Goal: Information Seeking & Learning: Learn about a topic

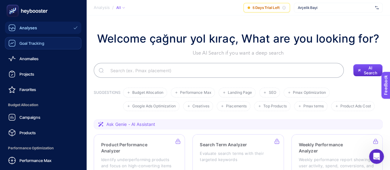
click at [30, 46] on div "Goal Tracking" at bounding box center [26, 42] width 36 height 7
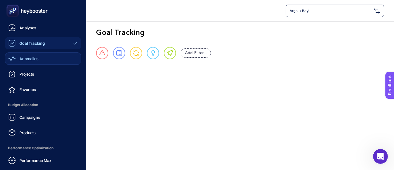
click at [21, 58] on span "Anomalies" at bounding box center [28, 58] width 19 height 5
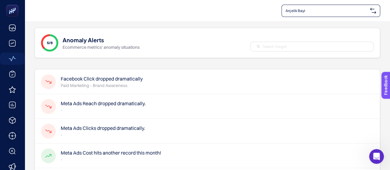
click at [101, 130] on h4 "Meta Ads Clicks dropped dramatically." at bounding box center [103, 127] width 84 height 7
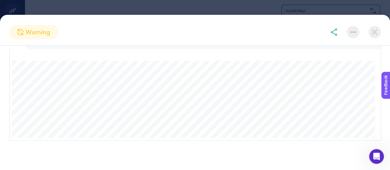
scroll to position [69, 0]
click at [373, 33] on img at bounding box center [374, 32] width 12 height 12
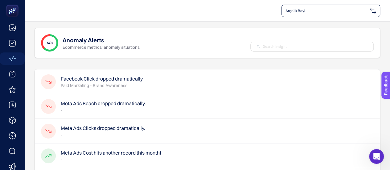
click at [91, 102] on h4 "Meta Ads Reach dropped dramatically." at bounding box center [103, 102] width 85 height 7
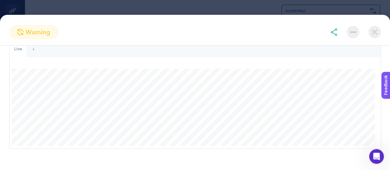
scroll to position [62, 0]
click at [373, 33] on img at bounding box center [374, 32] width 12 height 12
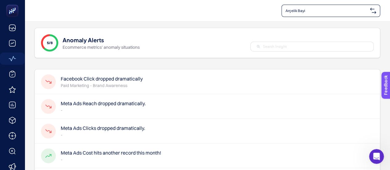
click at [129, 83] on p "Paid Marketing - Brand Awareness" at bounding box center [102, 85] width 82 height 6
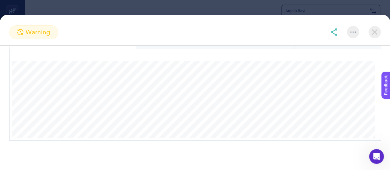
scroll to position [86, 0]
click at [370, 33] on img at bounding box center [374, 32] width 12 height 12
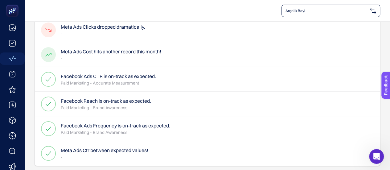
scroll to position [105, 0]
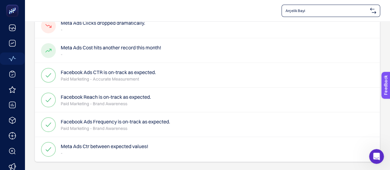
click at [109, 50] on h4 "Meta Ads Cost hits another record this month!" at bounding box center [111, 47] width 100 height 7
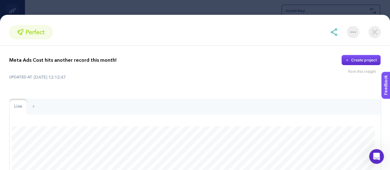
scroll to position [62, 0]
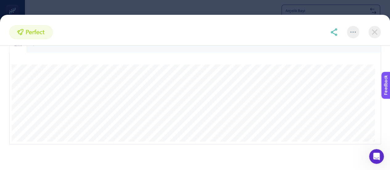
click at [376, 35] on img at bounding box center [374, 32] width 12 height 12
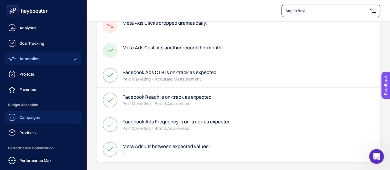
click at [30, 120] on div "Campaigns" at bounding box center [24, 116] width 32 height 7
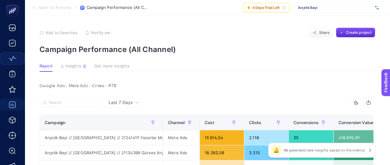
click at [125, 104] on span "Last 7 Days" at bounding box center [120, 102] width 24 height 6
click at [215, 98] on div "14 items selected" at bounding box center [289, 103] width 167 height 10
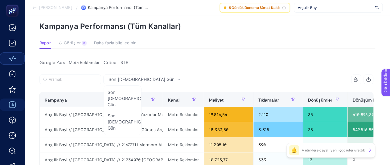
scroll to position [0, 3]
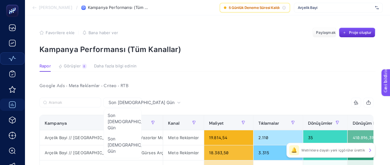
click at [71, 68] on font "Görüşler" at bounding box center [72, 65] width 17 height 5
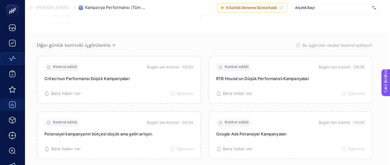
scroll to position [123, 3]
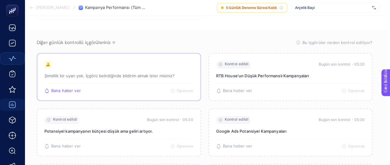
click at [100, 76] on font "Şimdilik bir uyarı yok. İçgörü belirdiğinde bildirim almak ister misiniz?" at bounding box center [109, 75] width 130 height 5
click at [45, 64] on div "🔔" at bounding box center [47, 64] width 7 height 7
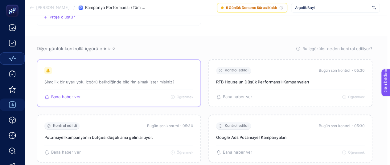
scroll to position [0, 3]
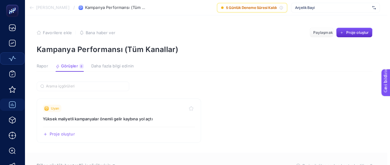
click at [116, 69] on button "Daha fazla bilgi edinin" at bounding box center [112, 68] width 43 height 8
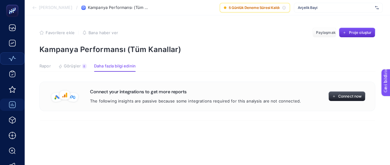
scroll to position [0, 0]
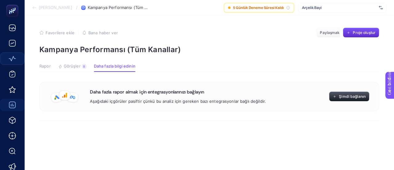
click at [47, 66] on font "Rapor" at bounding box center [44, 65] width 11 height 5
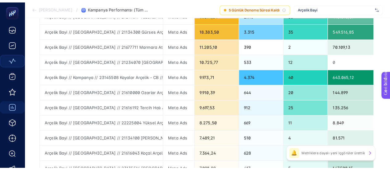
scroll to position [31, 0]
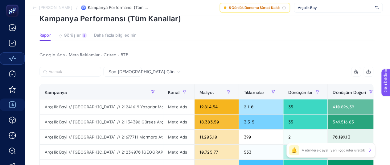
click at [116, 72] on font "Son [DEMOGRAPHIC_DATA] Gün" at bounding box center [141, 71] width 66 height 5
click at [251, 70] on div "14 öğe seçildi" at bounding box center [289, 72] width 167 height 10
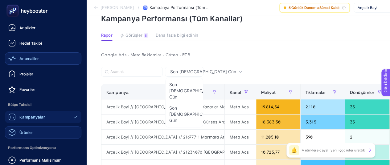
click at [31, 134] on font "Ürünler" at bounding box center [26, 132] width 14 height 5
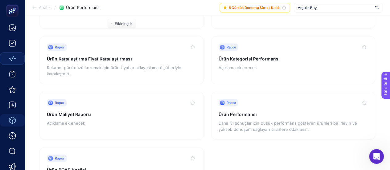
scroll to position [123, 0]
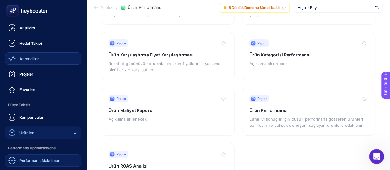
click at [40, 161] on font "Performans Maksimum" at bounding box center [40, 160] width 42 height 5
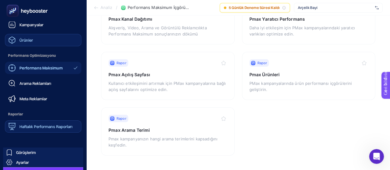
scroll to position [104, 0]
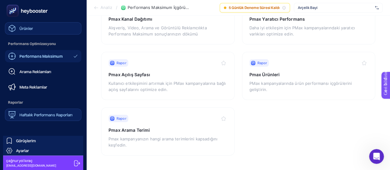
click at [43, 117] on div "Haftalık Performans Raporları" at bounding box center [40, 114] width 64 height 7
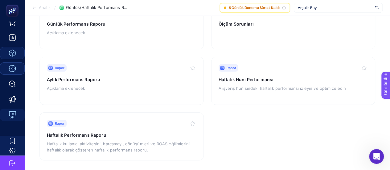
scroll to position [159, 0]
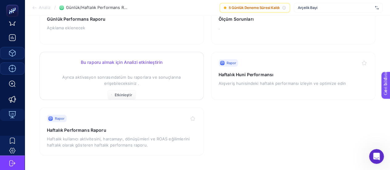
click at [124, 69] on p "Ayrıca aktivasyon sonrasında tüm bu raporlara ve sonuçlarına erişebileceksiniz ." at bounding box center [121, 77] width 149 height 18
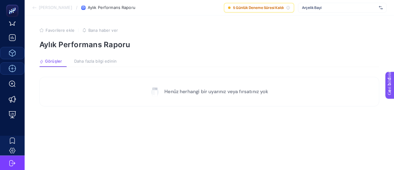
click at [105, 64] on span "Daha fazla bilgi edinin" at bounding box center [95, 61] width 43 height 5
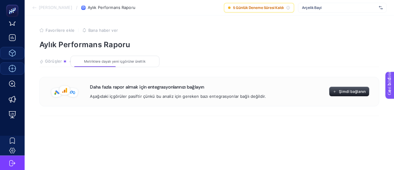
click at [60, 63] on font "Görüşler" at bounding box center [53, 61] width 17 height 5
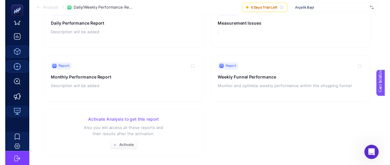
scroll to position [159, 0]
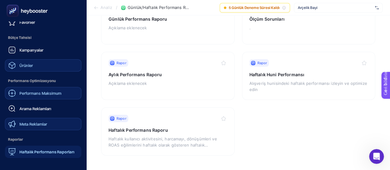
click at [31, 125] on font "Meta Reklamlar" at bounding box center [33, 123] width 28 height 5
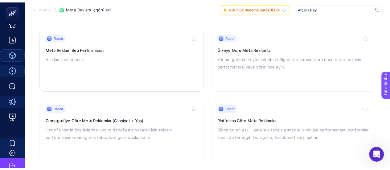
scroll to position [62, 0]
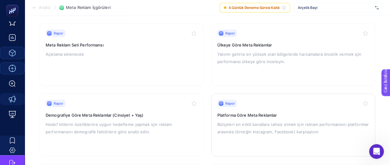
click at [290, 128] on p "Bütçeleri en etkili kanallara tahsis etmek için reklam performansını platformla…" at bounding box center [293, 128] width 152 height 15
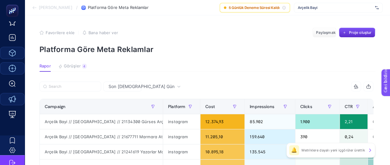
click at [36, 8] on icon at bounding box center [34, 7] width 5 height 5
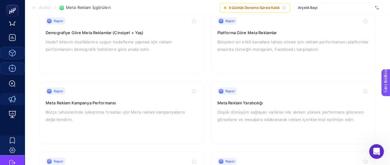
scroll to position [154, 0]
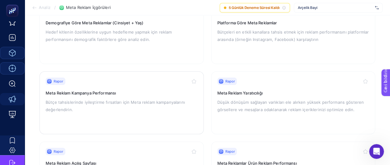
click at [119, 113] on p "Bütçe tahsislerinde iyileştirme fırsatları için Meta reklam kampanyalarını değe…" at bounding box center [122, 106] width 152 height 15
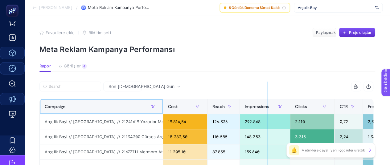
drag, startPoint x: 162, startPoint y: 107, endPoint x: 269, endPoint y: 107, distance: 107.2
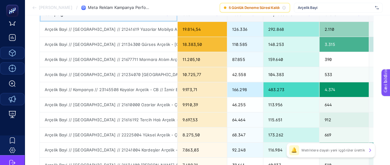
scroll to position [123, 0]
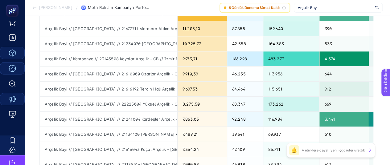
click at [35, 7] on icon at bounding box center [34, 7] width 5 height 5
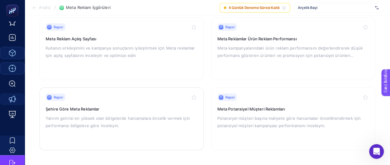
click at [116, 116] on font "Yatırım getirisi en yüksek olan bölgelerde harcamalara öncelik vermek için perf…" at bounding box center [118, 122] width 144 height 12
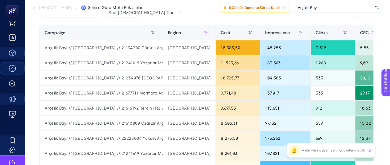
scroll to position [62, 0]
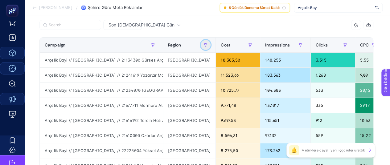
click at [210, 43] on button "button" at bounding box center [206, 45] width 10 height 10
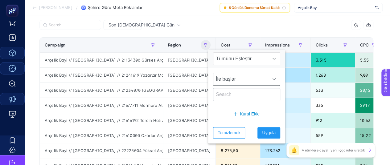
click at [225, 79] on font "İle başlar" at bounding box center [226, 78] width 20 height 5
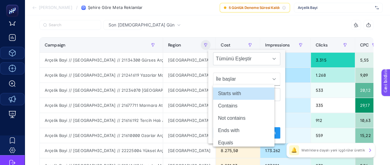
scroll to position [62, 3]
click at [224, 63] on span "Tümünü Eşleştir" at bounding box center [240, 59] width 55 height 12
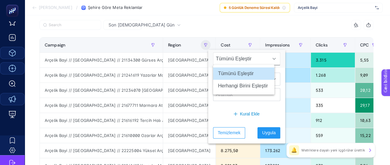
click at [224, 63] on span "Tümünü Eşleştir" at bounding box center [240, 59] width 55 height 12
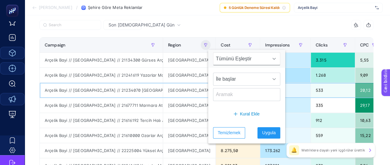
click at [190, 84] on div "[GEOGRAPHIC_DATA]" at bounding box center [189, 90] width 52 height 15
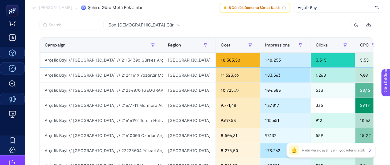
click at [169, 67] on div "[GEOGRAPHIC_DATA]" at bounding box center [189, 60] width 52 height 15
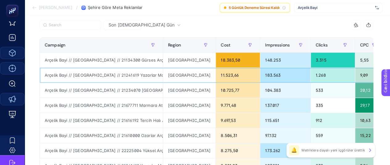
click at [170, 75] on div "[GEOGRAPHIC_DATA]" at bounding box center [189, 75] width 52 height 15
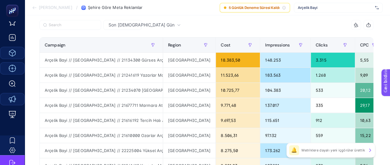
click at [294, 152] on font "🔔" at bounding box center [294, 150] width 6 height 5
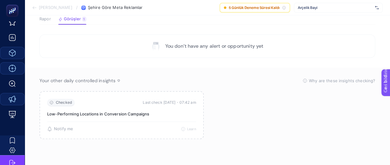
scroll to position [42, 0]
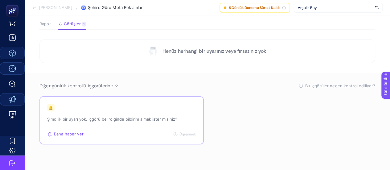
click at [108, 113] on div "🔔 Şimdilik bir uyarı yok. İçgörü belirdiğinde bildirim almak ister misiniz?" at bounding box center [121, 115] width 149 height 23
click at [67, 109] on div "🔔 Şimdilik bir uyarı yok. İçgörü belirdiğinde bildirim almak ister misiniz?" at bounding box center [121, 115] width 149 height 23
click at [51, 109] on font "🔔" at bounding box center [50, 107] width 5 height 5
click at [189, 125] on div "🔔 Şimdilik bir uyarı yok. İçgörü belirdiğinde bildirim almak ister misiniz?" at bounding box center [121, 115] width 149 height 23
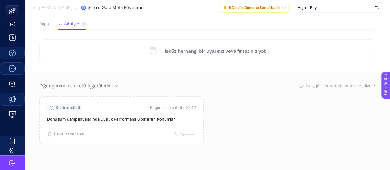
click at [46, 25] on font "Rapor" at bounding box center [44, 23] width 11 height 5
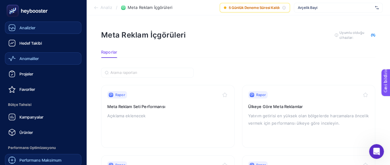
click at [30, 29] on font "Analizler" at bounding box center [27, 27] width 16 height 5
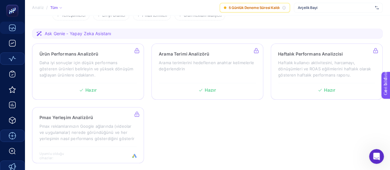
scroll to position [92, 0]
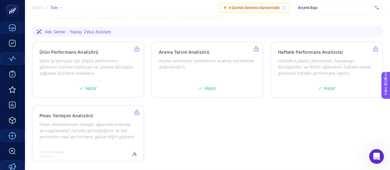
drag, startPoint x: 357, startPoint y: 2, endPoint x: 263, endPoint y: 88, distance: 127.7
click at [239, 137] on section "Ürün Performans Analizörü Daha iyi sonuçlar için düşük performans gösteren ürün…" at bounding box center [207, 102] width 350 height 120
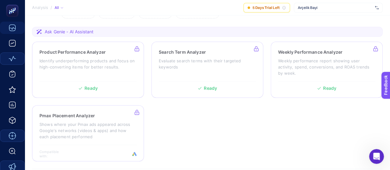
click at [281, 127] on section "Product Performance Analyzer Identify underperforming products and focus on hig…" at bounding box center [207, 102] width 350 height 120
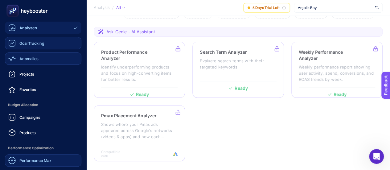
click at [39, 41] on span "Goal Tracking" at bounding box center [31, 43] width 25 height 5
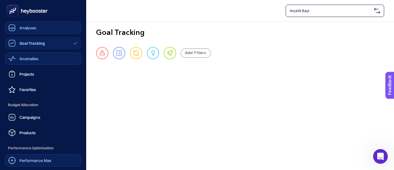
click at [32, 28] on span "Analyses" at bounding box center [27, 27] width 17 height 5
